Goal: Task Accomplishment & Management: Use online tool/utility

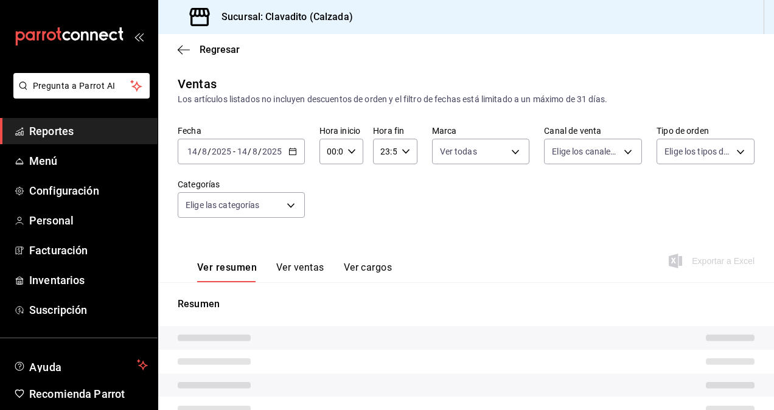
type input "7c6329b2-7c80-4d0a-92e1-359a60270725"
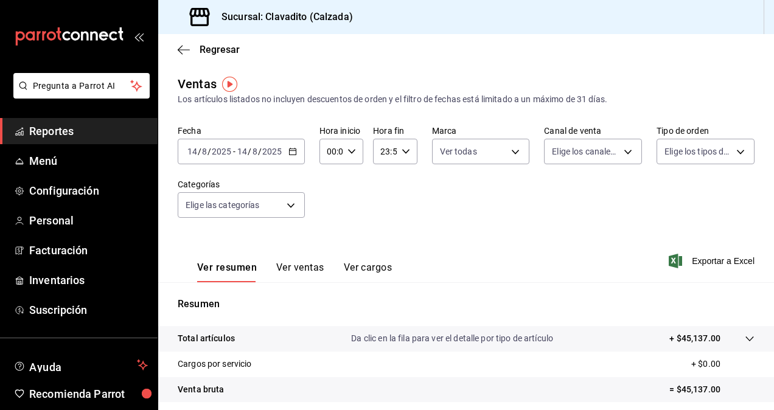
click at [61, 135] on span "Reportes" at bounding box center [88, 131] width 119 height 16
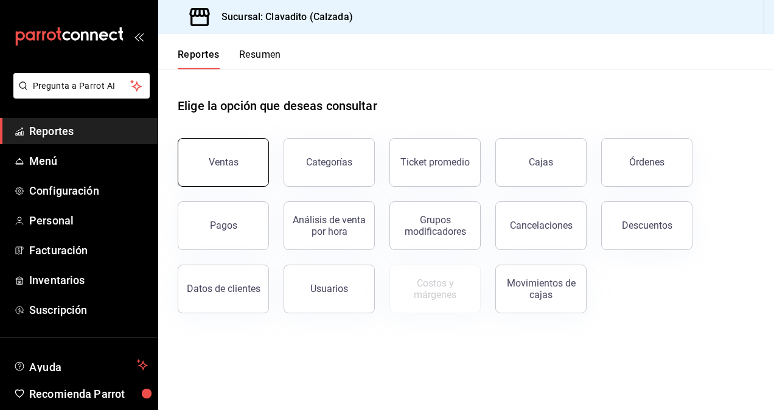
click at [215, 185] on div "Ventas" at bounding box center [216, 155] width 106 height 63
click at [223, 173] on button "Ventas" at bounding box center [223, 162] width 91 height 49
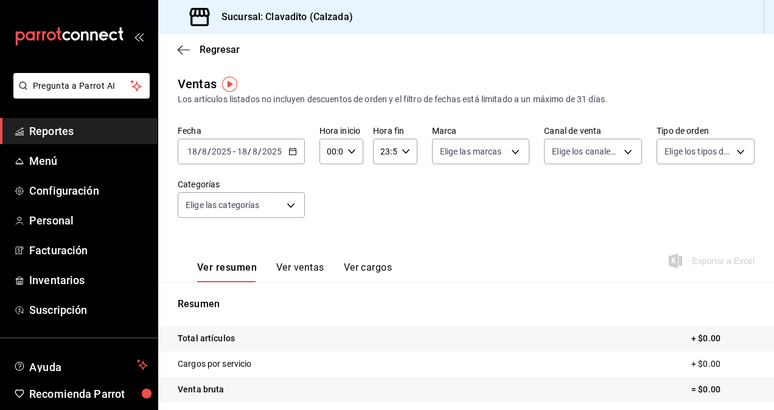
click at [293, 157] on div "[DATE] [DATE] - [DATE] [DATE]" at bounding box center [241, 152] width 127 height 26
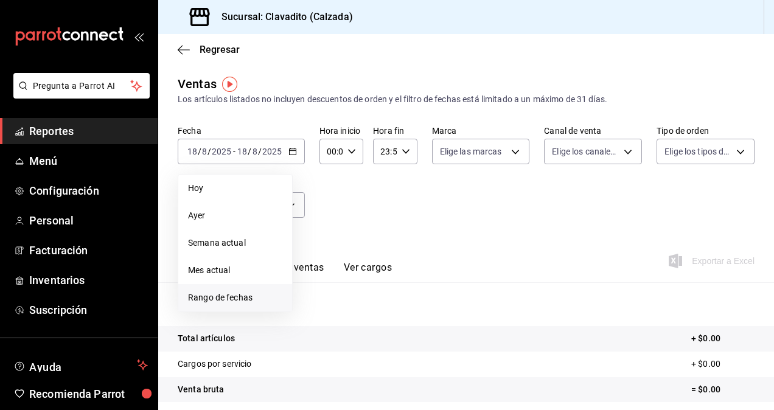
click at [234, 299] on span "Rango de fechas" at bounding box center [235, 298] width 94 height 13
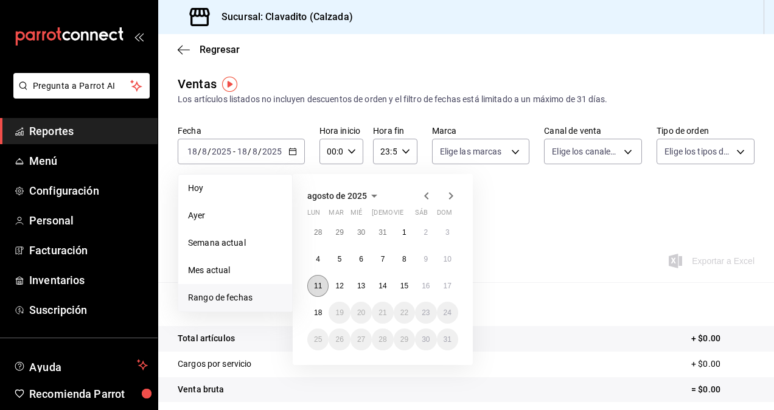
click at [320, 286] on abbr "11" at bounding box center [318, 286] width 8 height 9
click at [316, 313] on abbr "18" at bounding box center [318, 313] width 8 height 9
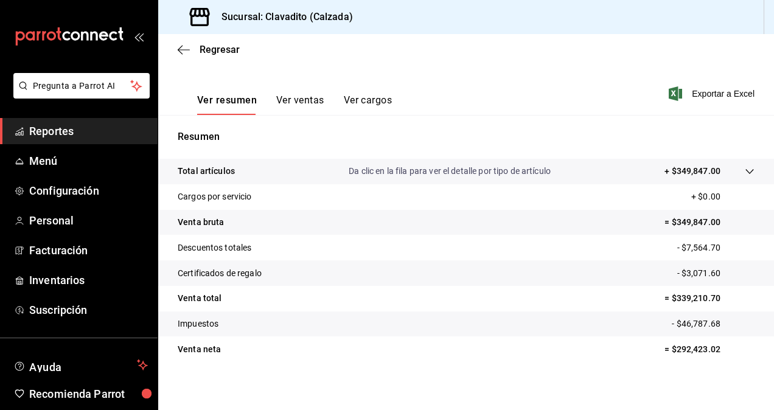
scroll to position [167, 0]
click at [304, 101] on button "Ver ventas" at bounding box center [300, 105] width 48 height 21
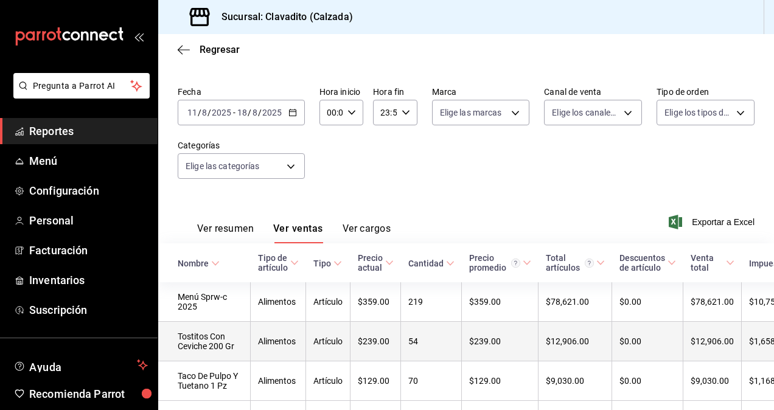
scroll to position [167, 0]
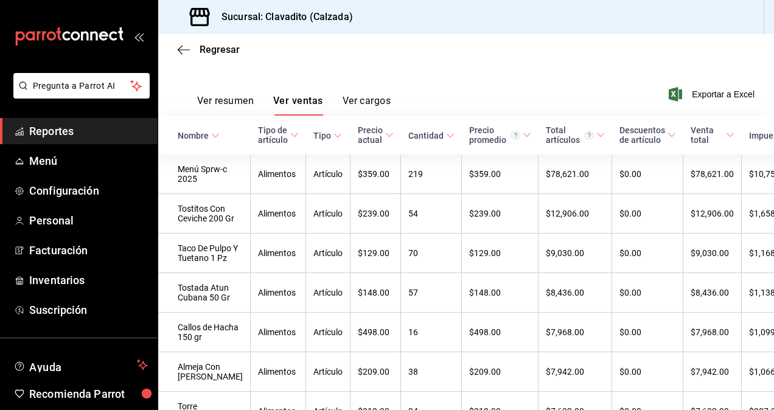
click at [221, 110] on button "Ver resumen" at bounding box center [225, 105] width 57 height 21
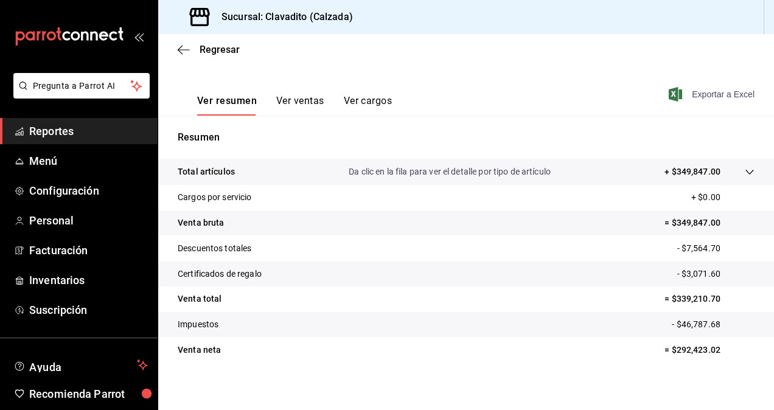
click at [728, 98] on span "Exportar a Excel" at bounding box center [712, 94] width 83 height 15
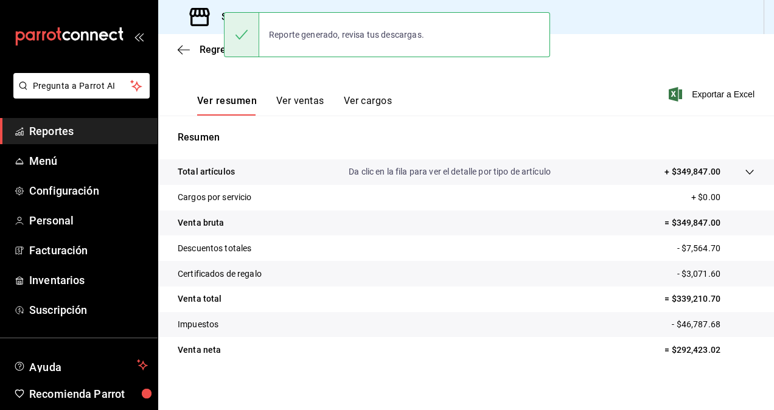
click at [380, 80] on div "Ver resumen Ver ventas Ver cargos" at bounding box center [285, 97] width 214 height 35
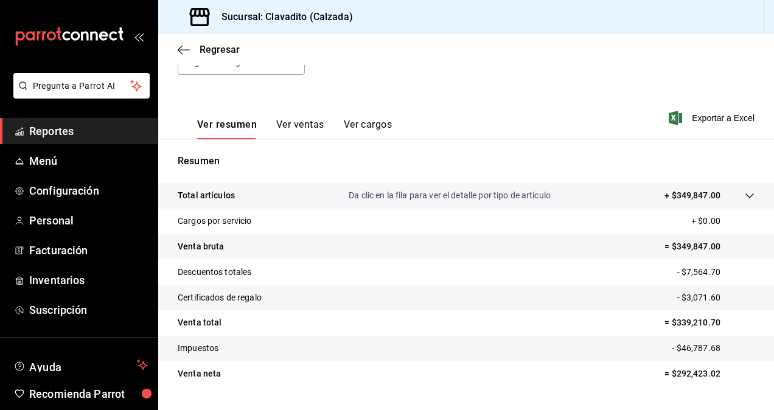
scroll to position [4, 0]
